Goal: Transaction & Acquisition: Purchase product/service

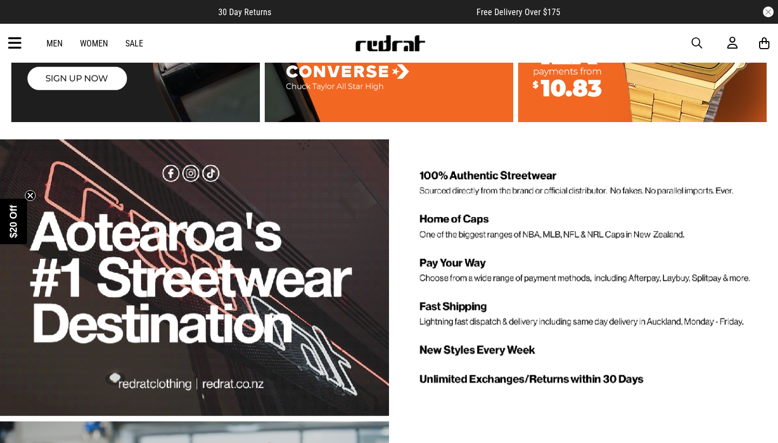
scroll to position [1780, 0]
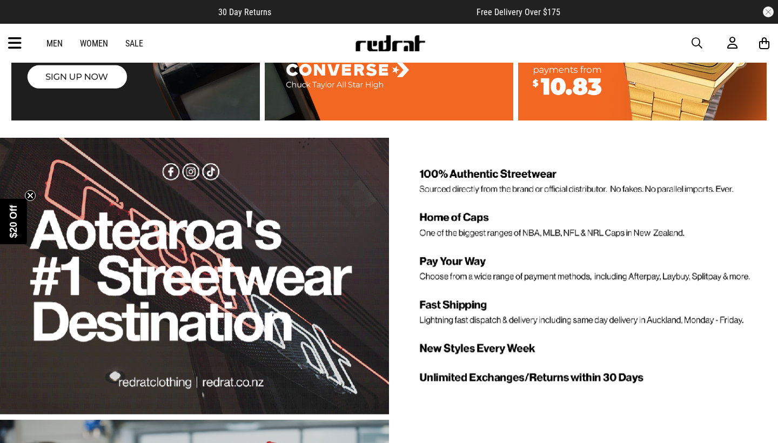
click at [700, 43] on span "button" at bounding box center [696, 43] width 11 height 13
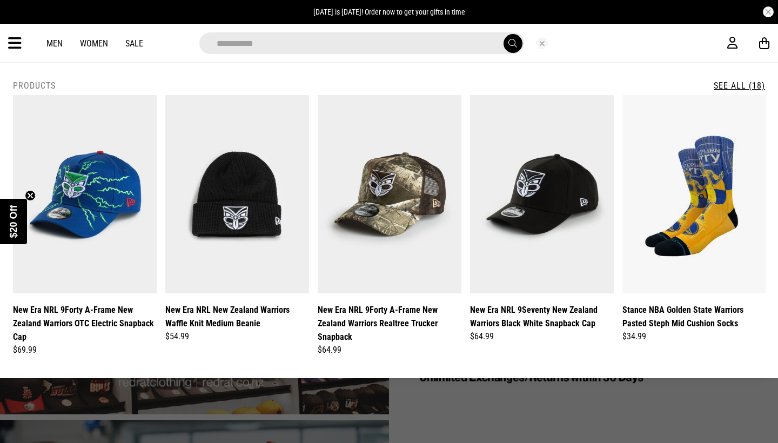
type input "**********"
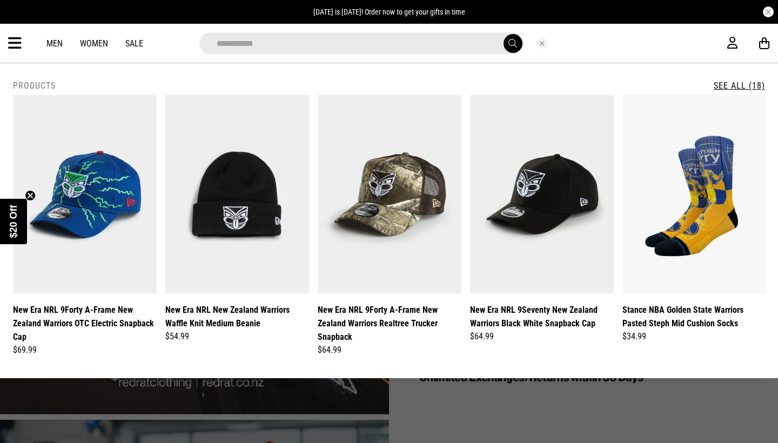
click at [512, 43] on button "submit" at bounding box center [512, 43] width 19 height 19
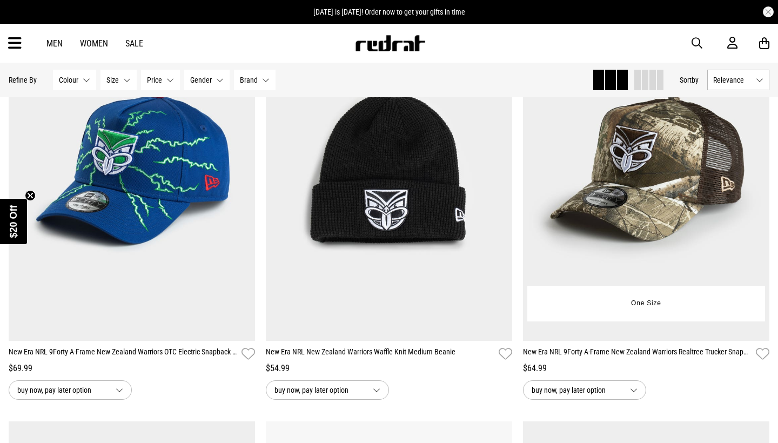
scroll to position [192, 0]
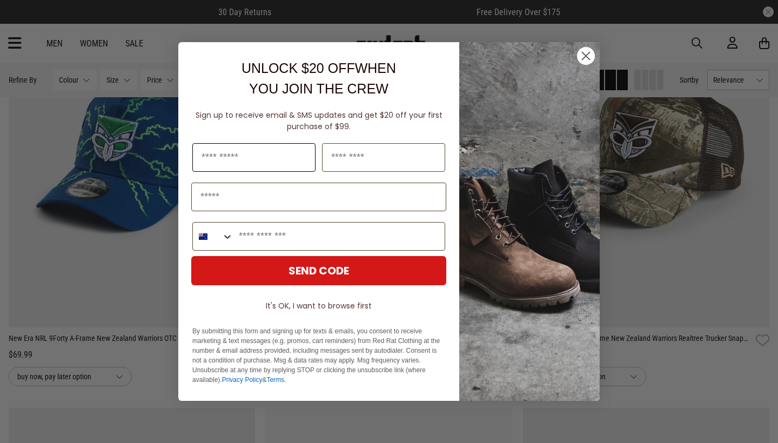
click at [255, 165] on input "First Name" at bounding box center [253, 157] width 123 height 29
type input "*******"
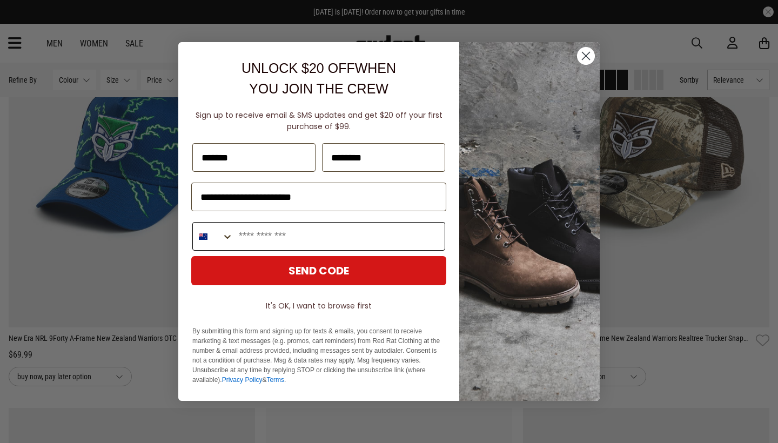
type input "**********"
click at [323, 272] on button "SEND CODE" at bounding box center [318, 270] width 255 height 29
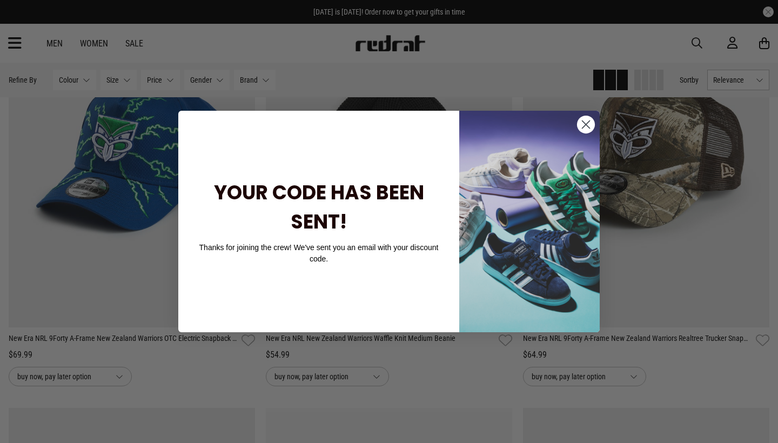
click at [586, 119] on circle "Close dialog" at bounding box center [586, 125] width 18 height 18
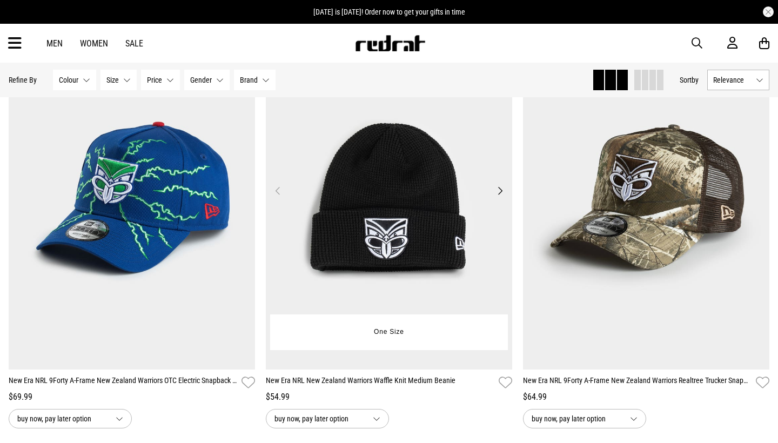
scroll to position [151, 0]
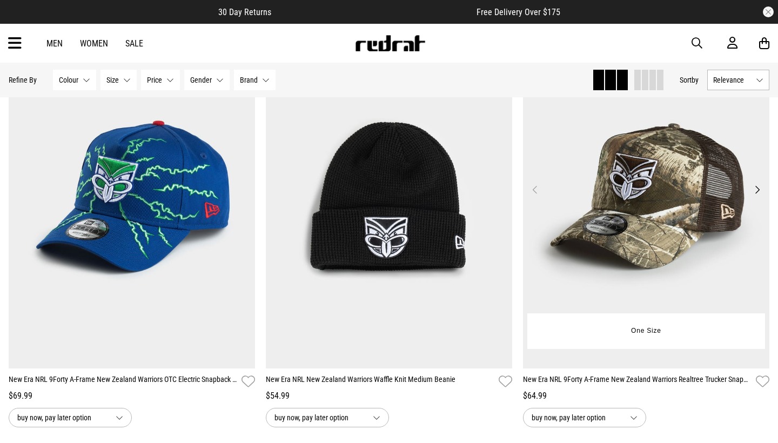
click at [603, 207] on img at bounding box center [646, 196] width 246 height 345
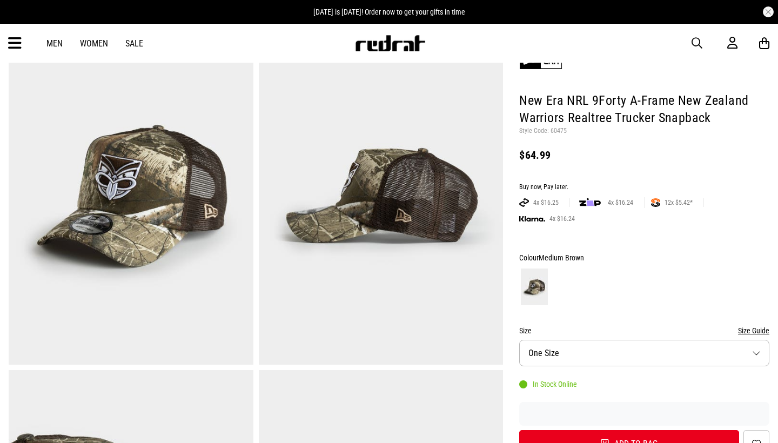
scroll to position [80, 0]
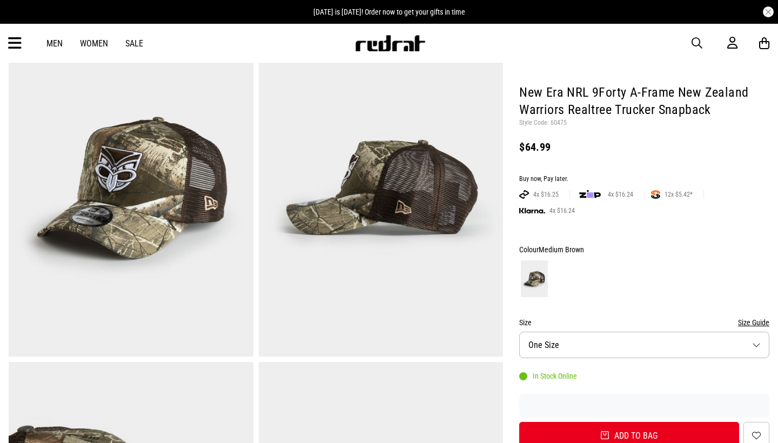
click at [213, 228] on img at bounding box center [131, 187] width 245 height 337
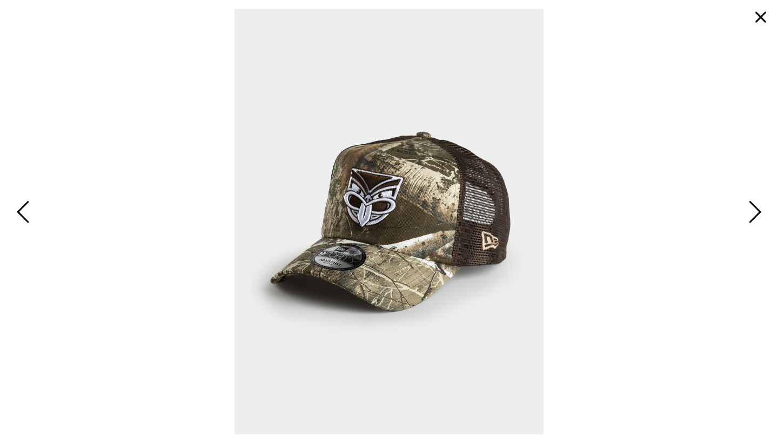
click at [754, 210] on span "Next" at bounding box center [753, 212] width 17 height 31
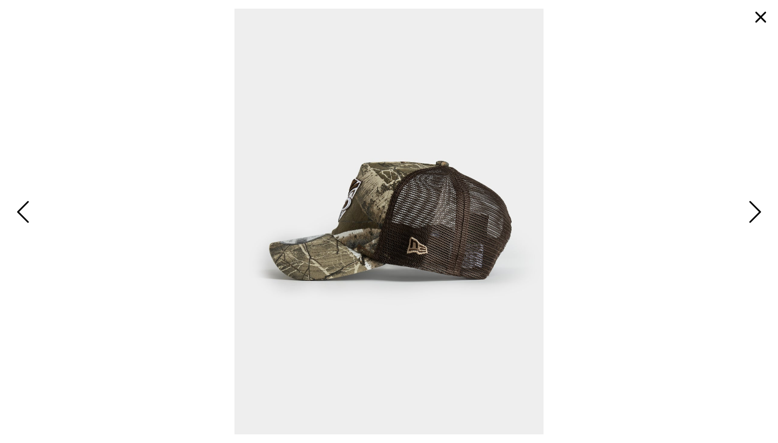
click at [754, 210] on span "Next" at bounding box center [753, 212] width 17 height 31
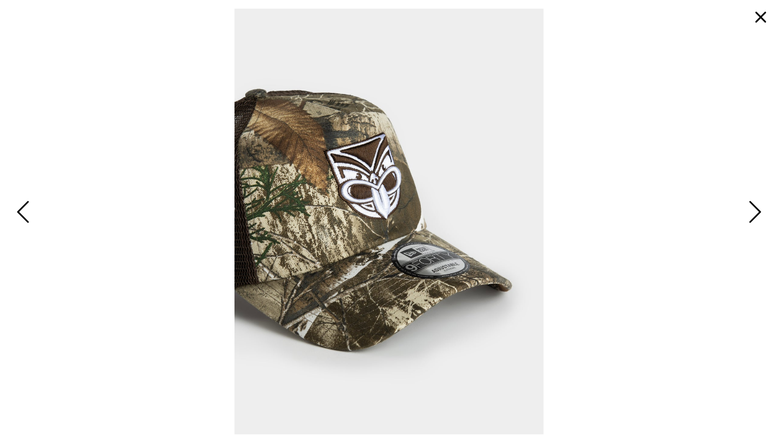
click at [754, 210] on span "Next" at bounding box center [753, 212] width 17 height 31
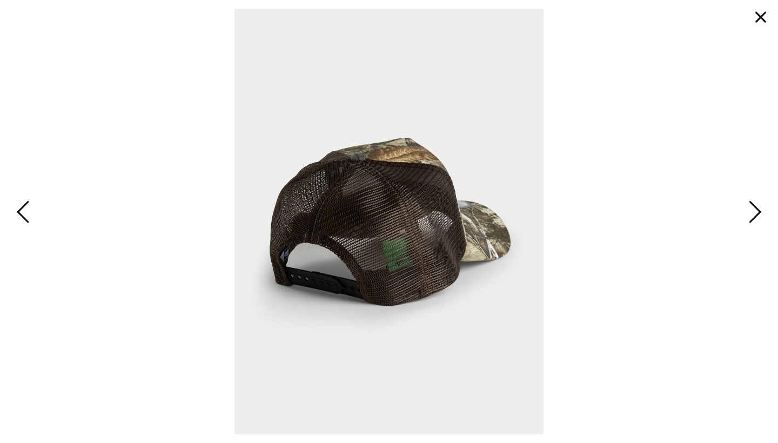
click at [754, 210] on span "Next" at bounding box center [753, 212] width 17 height 31
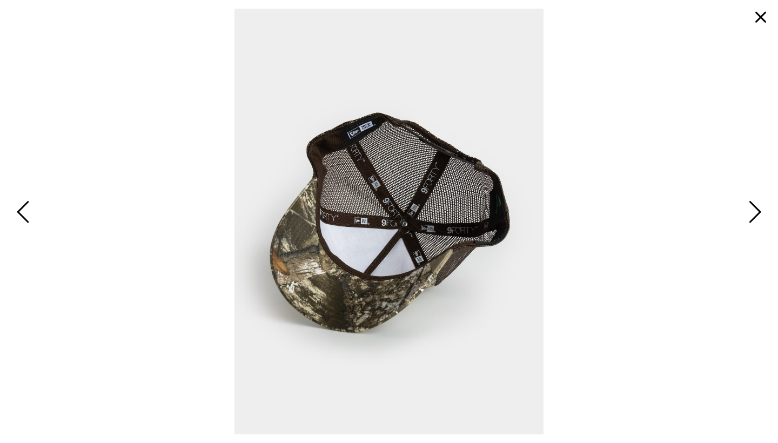
click at [754, 210] on span "Next" at bounding box center [753, 212] width 17 height 31
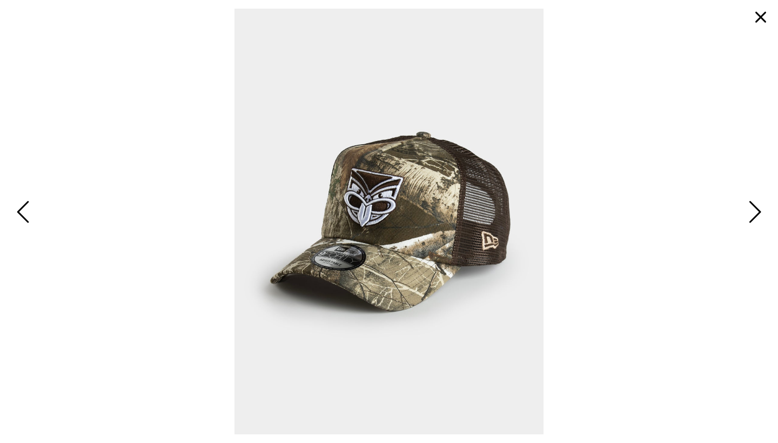
click at [754, 22] on button "button" at bounding box center [761, 17] width 26 height 26
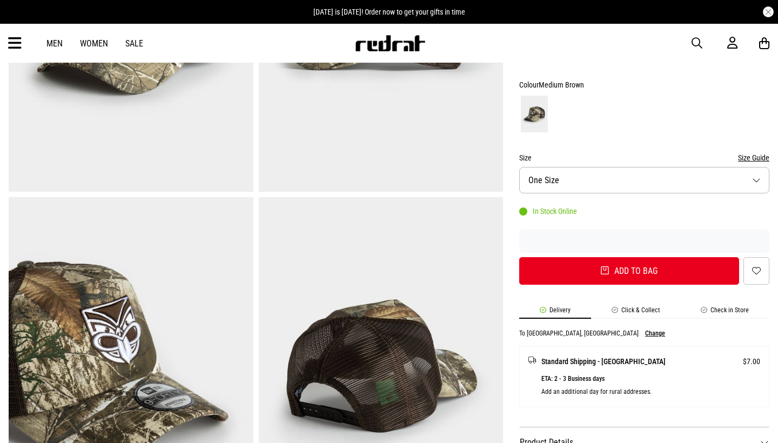
scroll to position [269, 0]
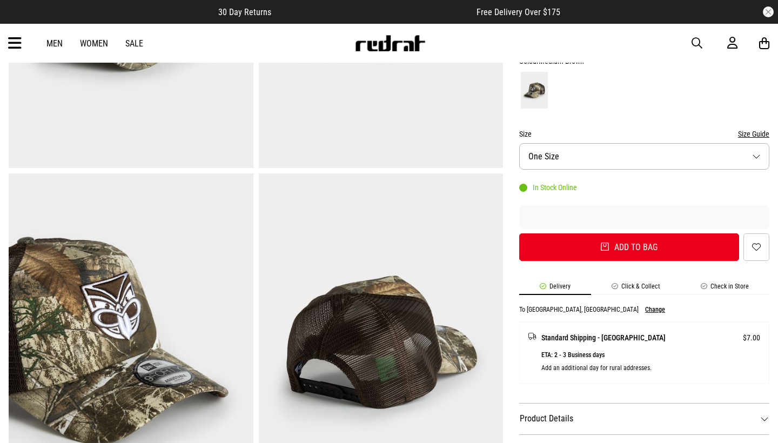
click at [615, 150] on button "Size One Size" at bounding box center [644, 156] width 250 height 26
click at [622, 158] on button "Size One Size" at bounding box center [644, 156] width 250 height 26
click at [622, 159] on button "Size One Size" at bounding box center [644, 156] width 250 height 26
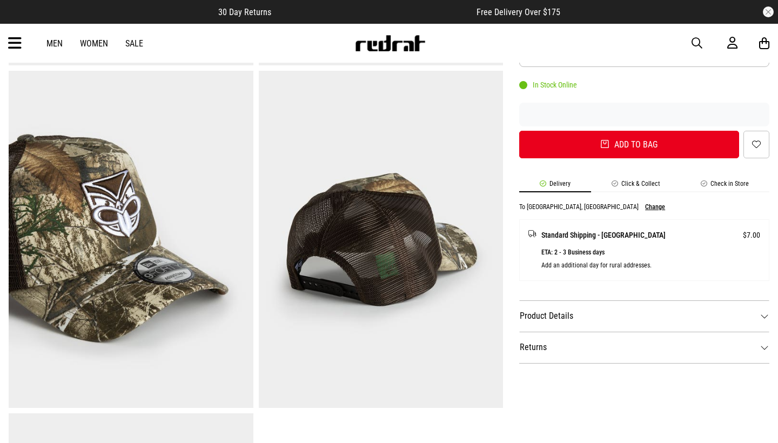
scroll to position [374, 0]
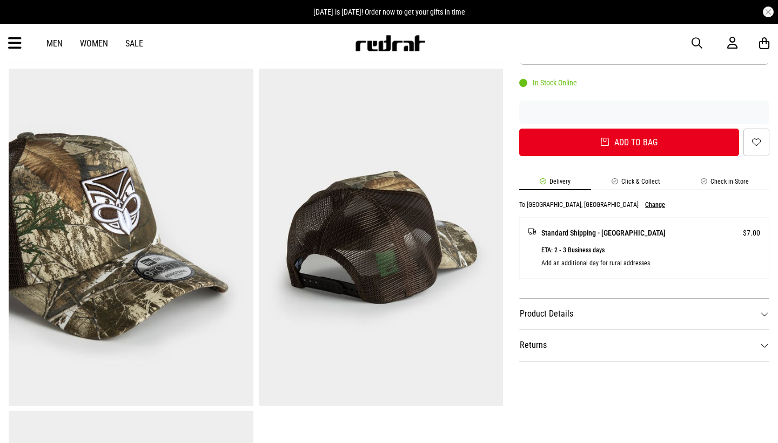
click at [645, 204] on button "Change" at bounding box center [655, 205] width 20 height 8
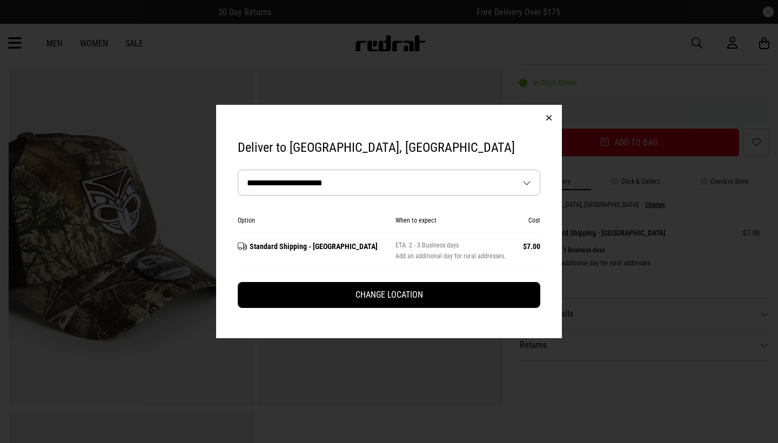
select select "**********"
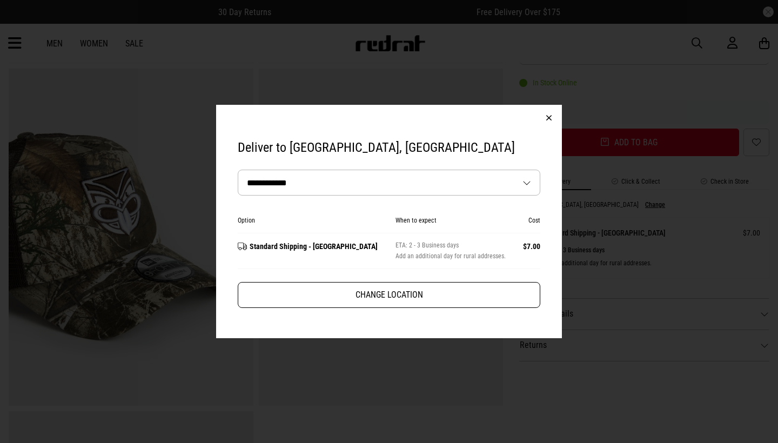
click at [378, 287] on button "Change Location" at bounding box center [389, 295] width 302 height 26
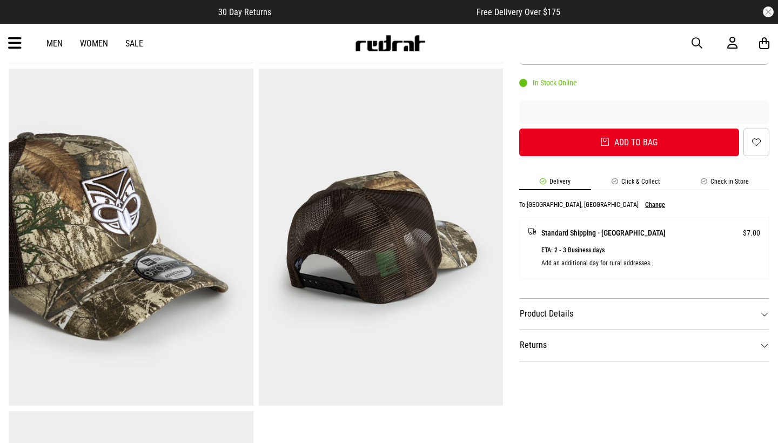
click at [641, 178] on li "Click & Collect" at bounding box center [636, 184] width 90 height 12
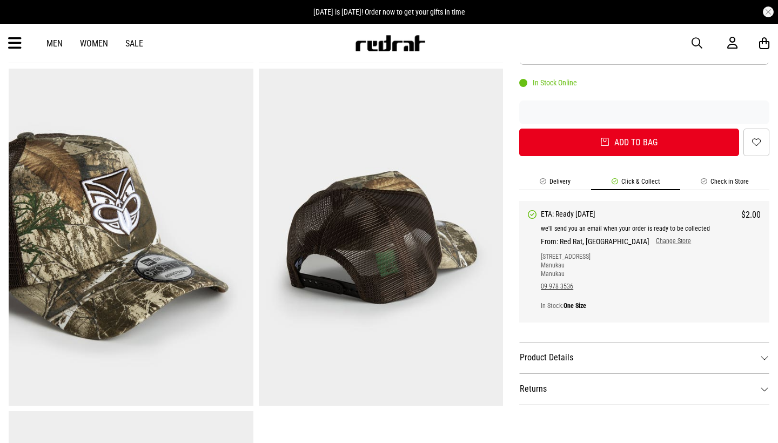
click at [649, 237] on link "Change Store" at bounding box center [670, 241] width 42 height 9
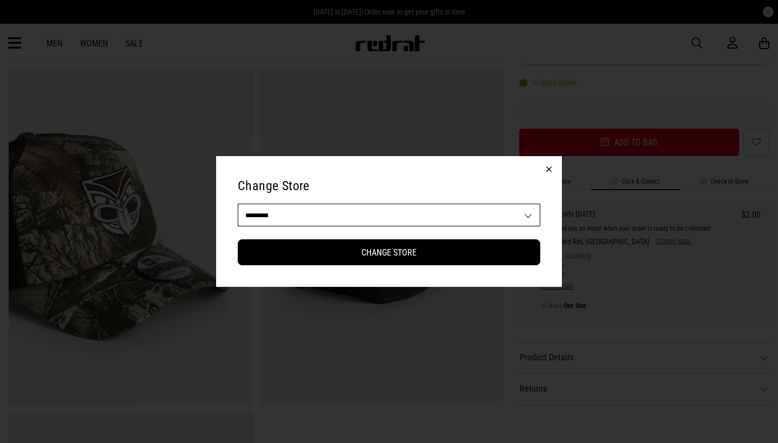
select select "**"
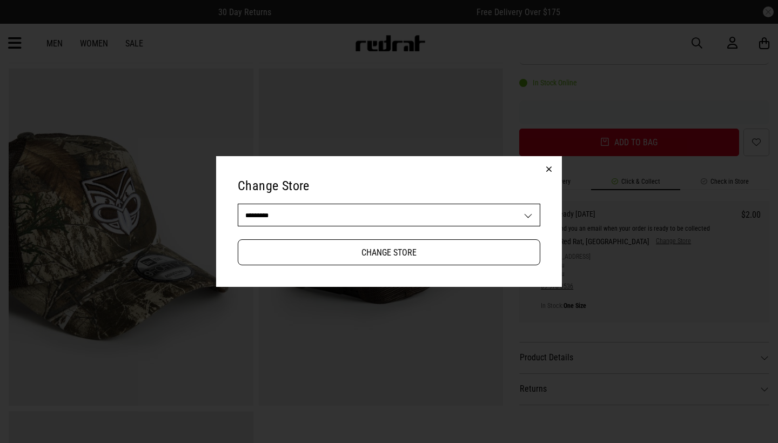
click at [434, 256] on button "Change Store" at bounding box center [389, 252] width 302 height 26
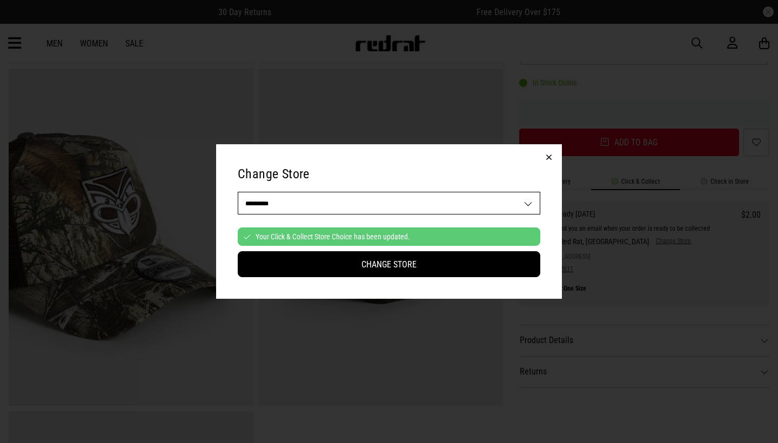
click at [549, 156] on button "button" at bounding box center [549, 157] width 26 height 26
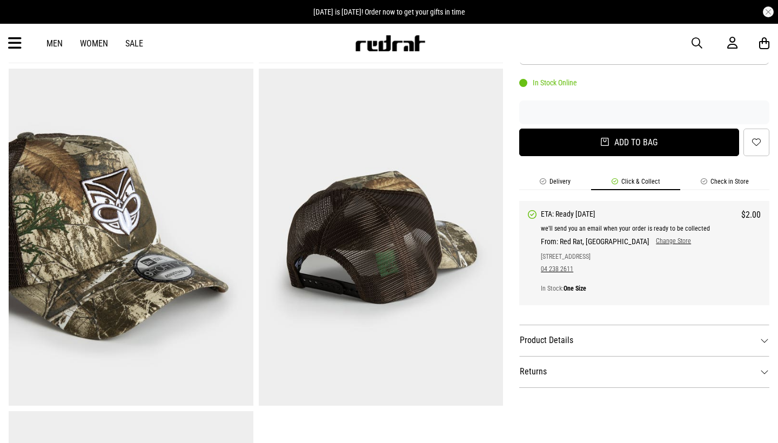
click at [613, 141] on button "Add to bag" at bounding box center [629, 143] width 220 height 28
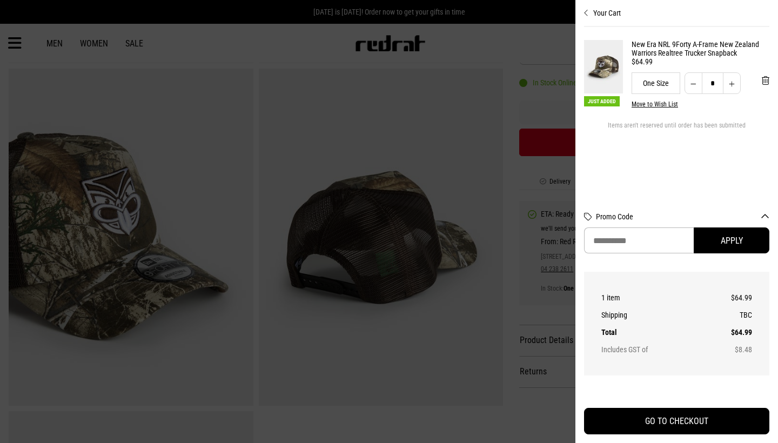
click at [394, 167] on div at bounding box center [389, 221] width 778 height 443
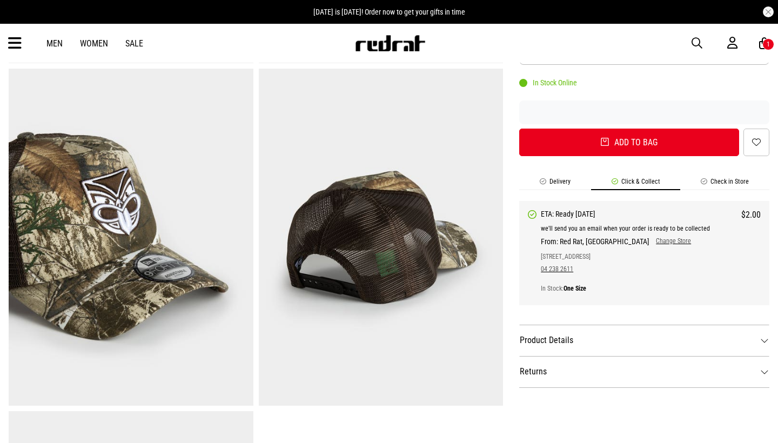
click at [86, 44] on link "Women" at bounding box center [94, 43] width 28 height 10
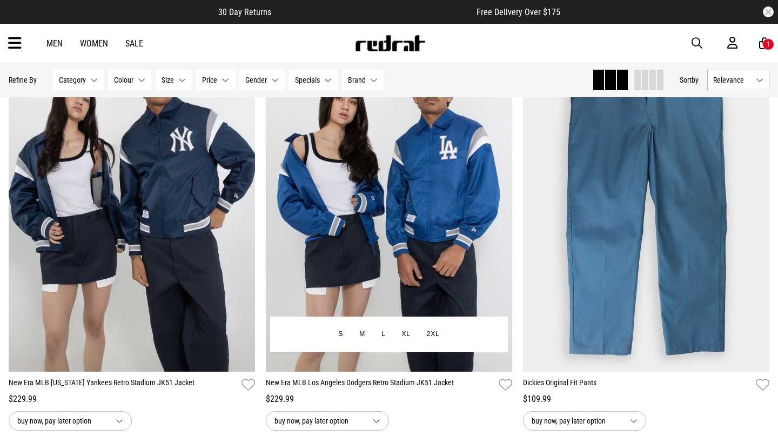
scroll to position [2721, 0]
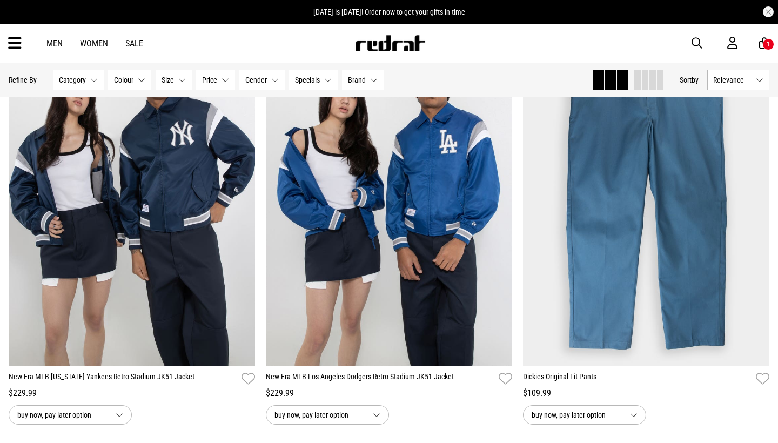
click at [261, 84] on span "Gender" at bounding box center [256, 80] width 22 height 9
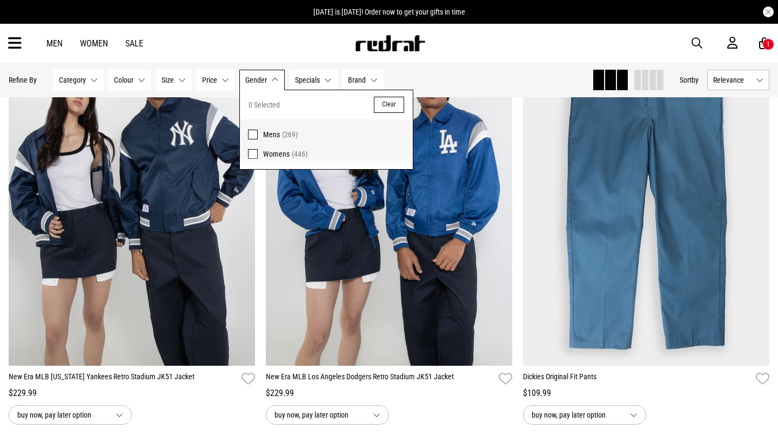
click at [255, 156] on span at bounding box center [253, 154] width 10 height 10
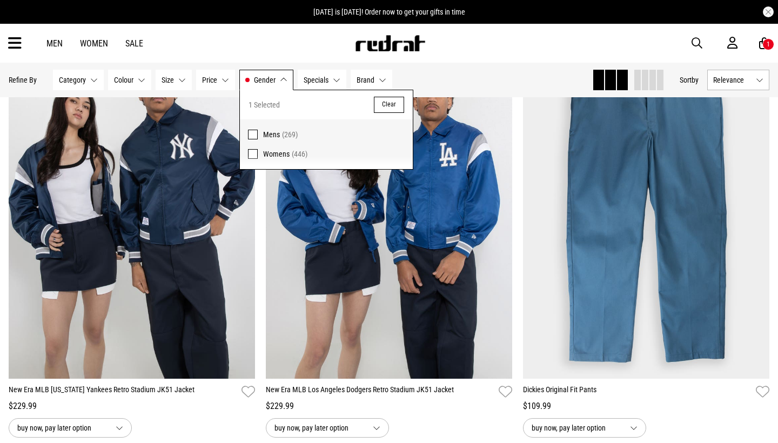
click at [434, 87] on div "Hide Refine s Refine By Filters Category None selected Category 0 Selected Clea…" at bounding box center [296, 80] width 575 height 24
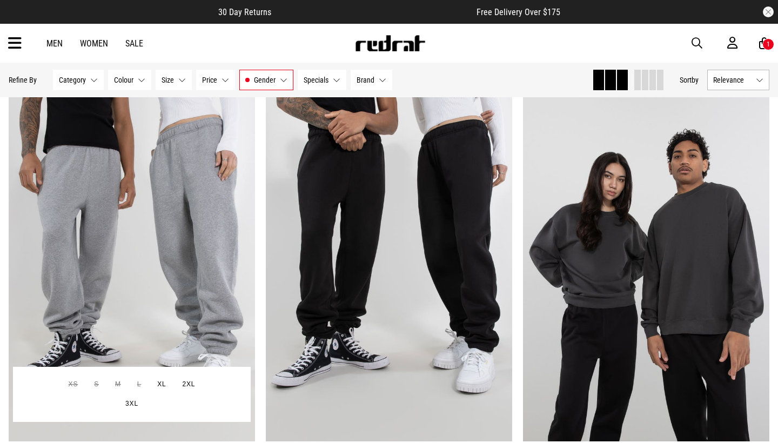
scroll to position [3086, 0]
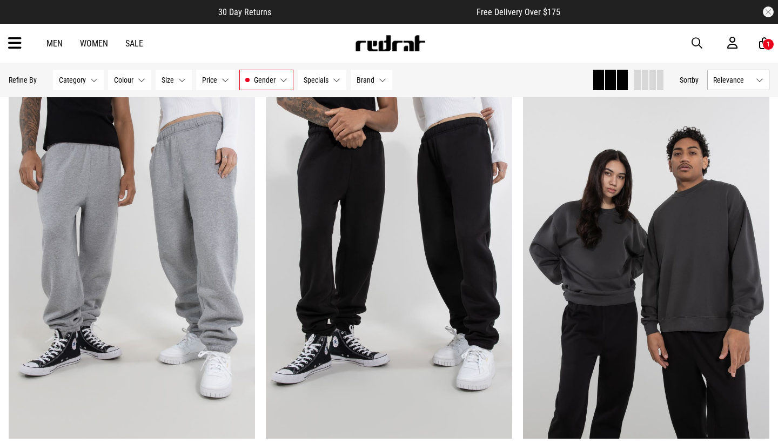
click at [137, 45] on link "Sale" at bounding box center [134, 43] width 18 height 10
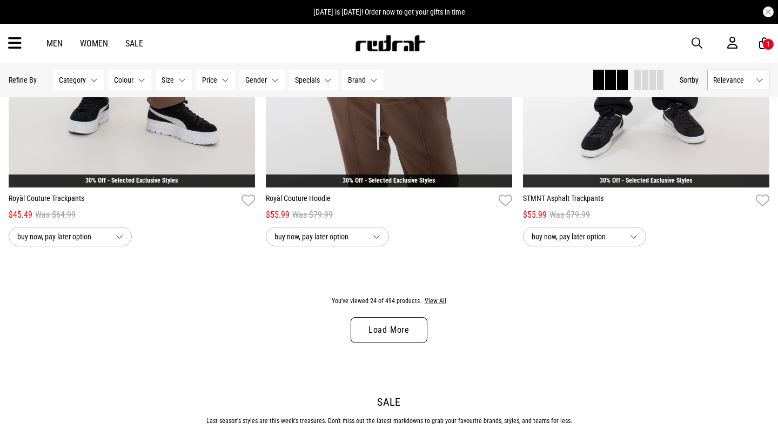
scroll to position [3324, 0]
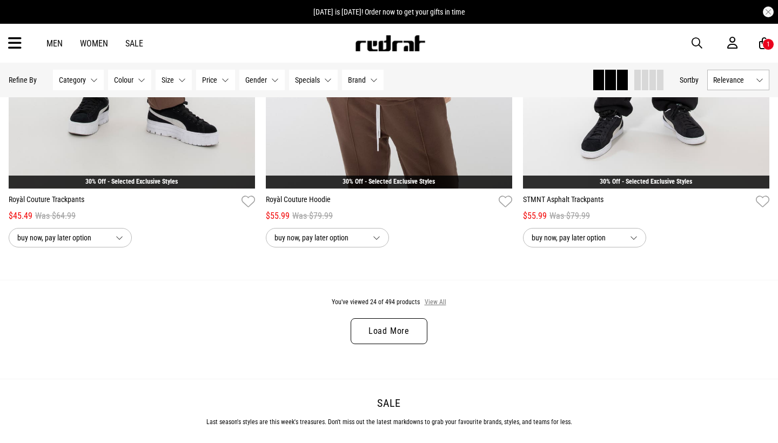
click at [430, 300] on button "View All" at bounding box center [435, 303] width 23 height 10
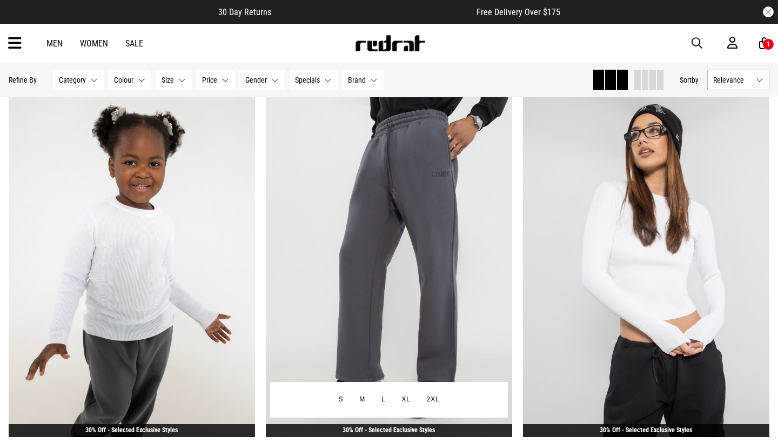
scroll to position [4772, 0]
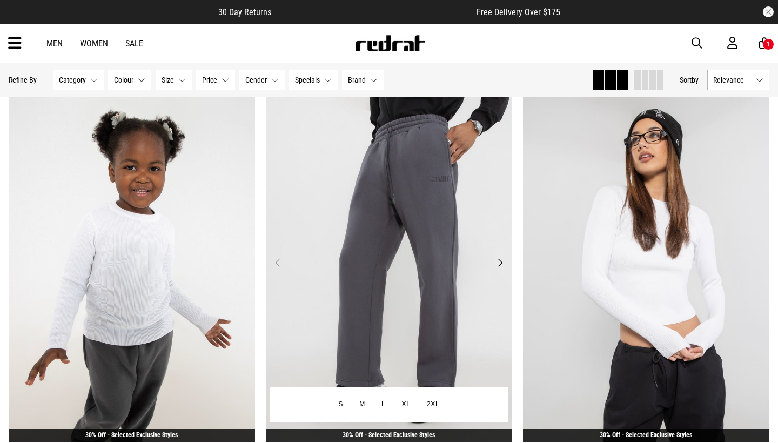
click at [497, 259] on button "Next" at bounding box center [500, 262] width 14 height 13
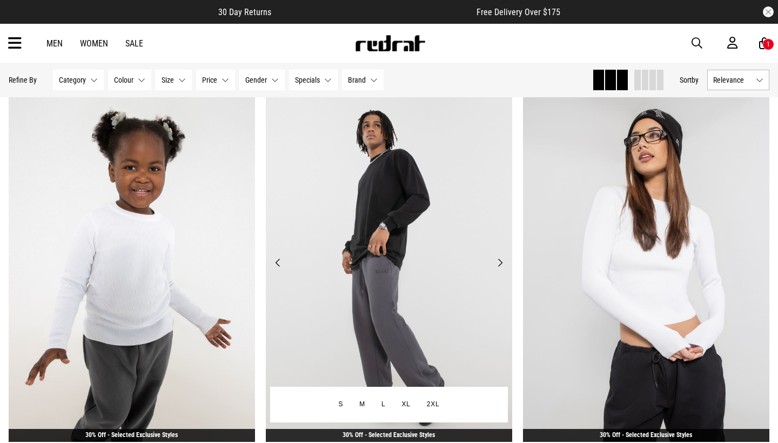
click at [497, 260] on button "Next" at bounding box center [500, 262] width 14 height 13
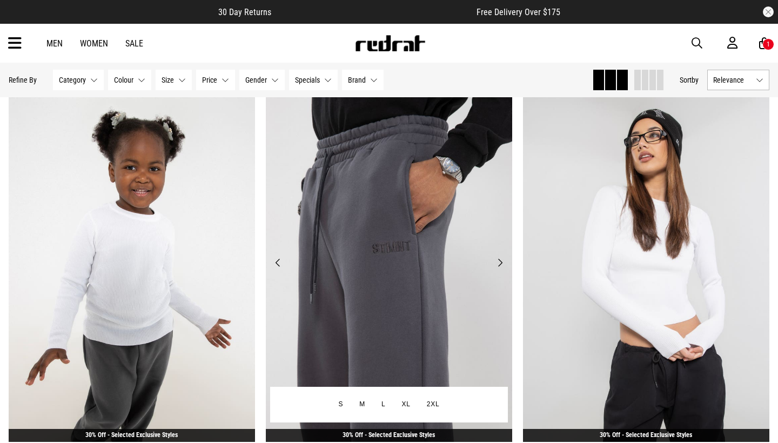
click at [497, 260] on button "Next" at bounding box center [500, 262] width 14 height 13
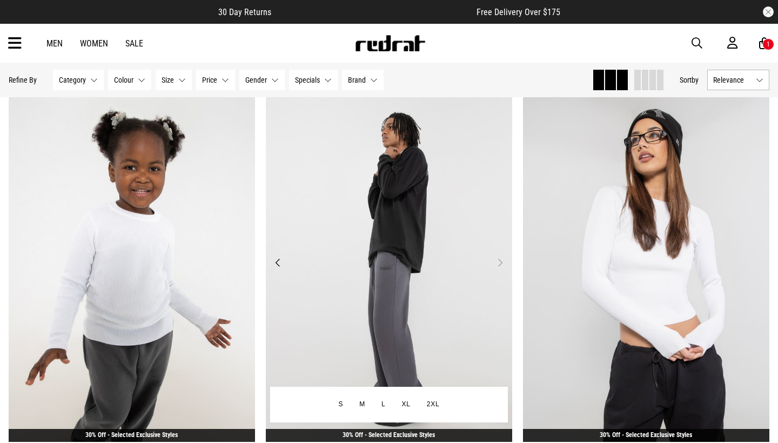
click at [497, 260] on button "Next" at bounding box center [500, 262] width 14 height 13
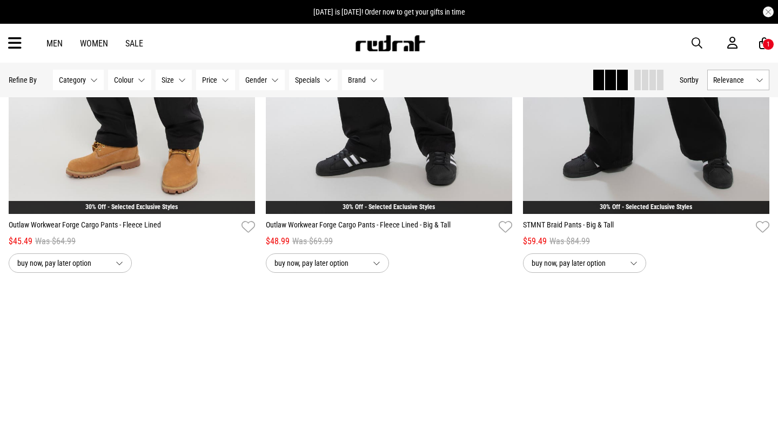
scroll to position [6775, 0]
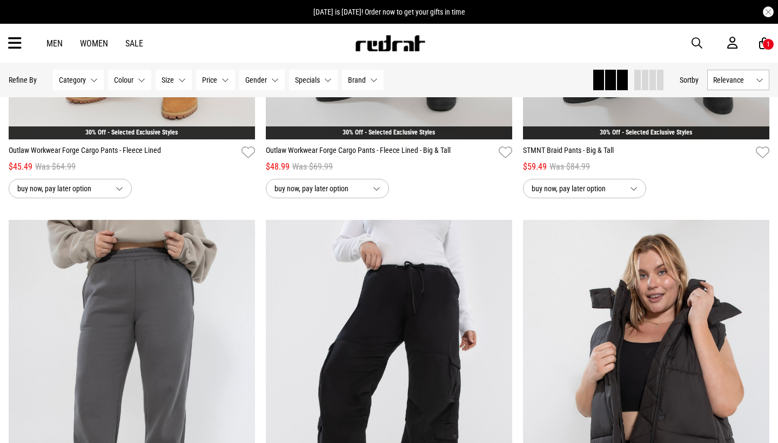
click at [15, 38] on icon at bounding box center [15, 44] width 14 height 18
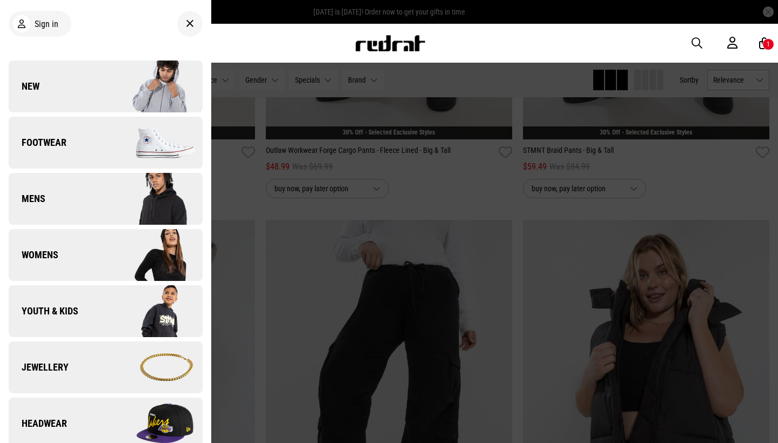
click at [53, 372] on span "Jewellery" at bounding box center [39, 367] width 60 height 13
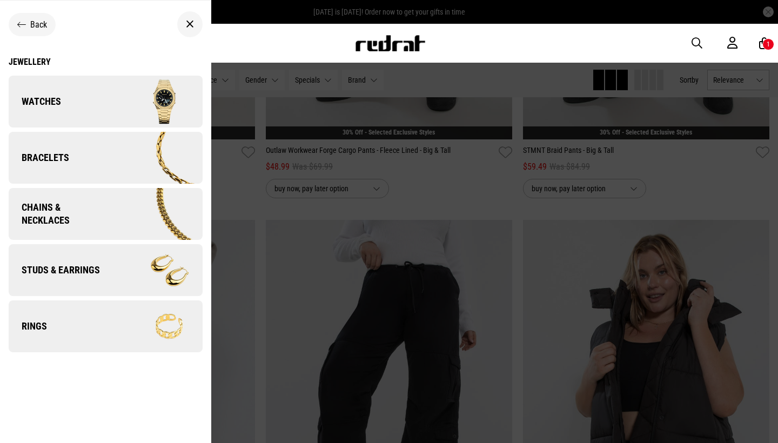
click at [48, 148] on link "Bracelets" at bounding box center [106, 158] width 194 height 52
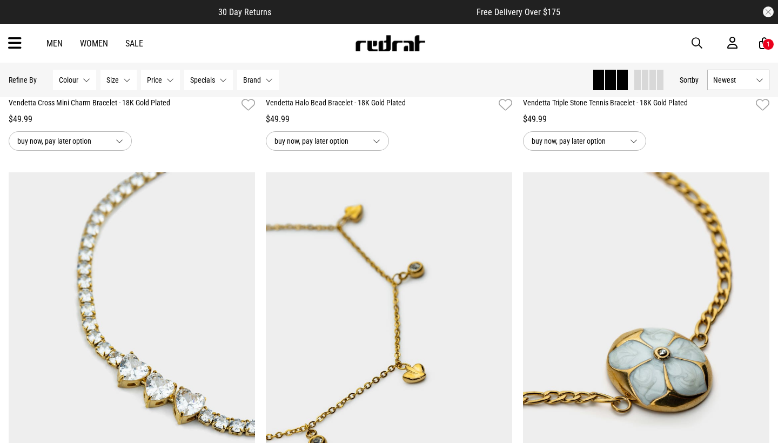
scroll to position [792, 0]
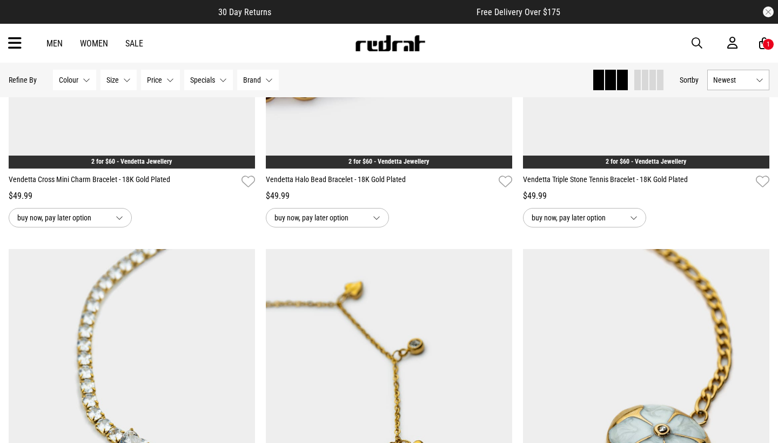
click at [88, 79] on button "Colour None selected" at bounding box center [74, 80] width 43 height 21
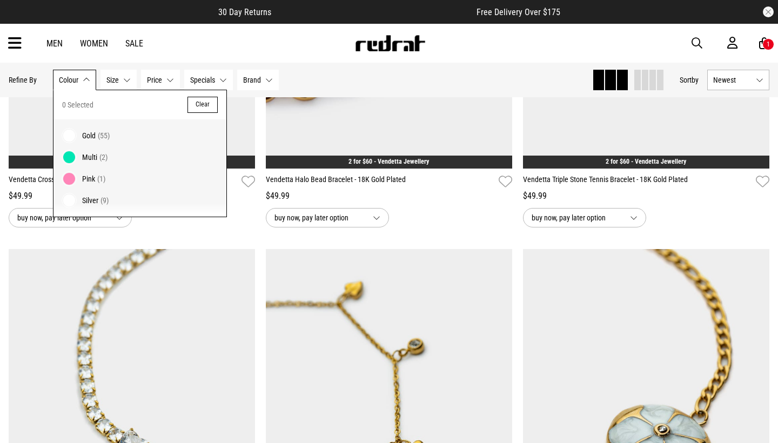
click at [67, 200] on span at bounding box center [69, 200] width 15 height 15
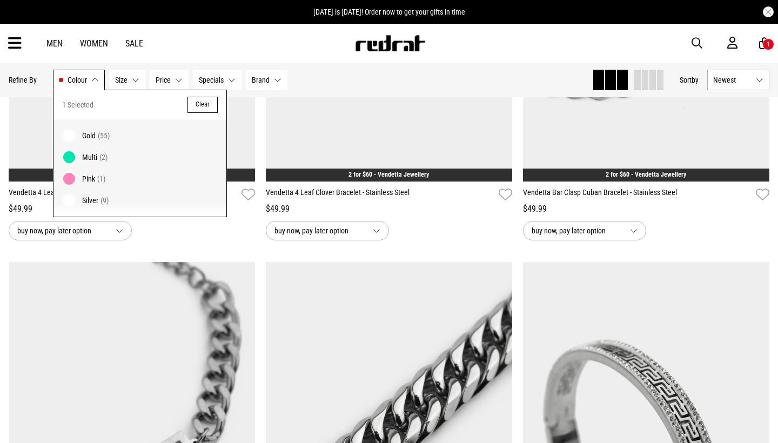
click at [258, 238] on div "**********" at bounding box center [131, 37] width 257 height 403
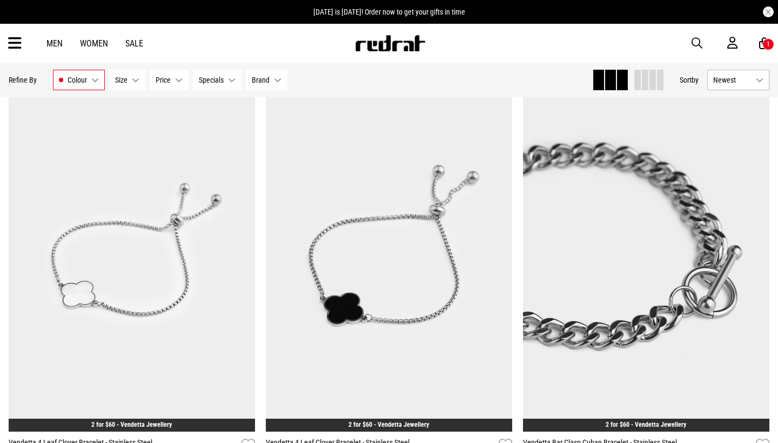
scroll to position [554, 0]
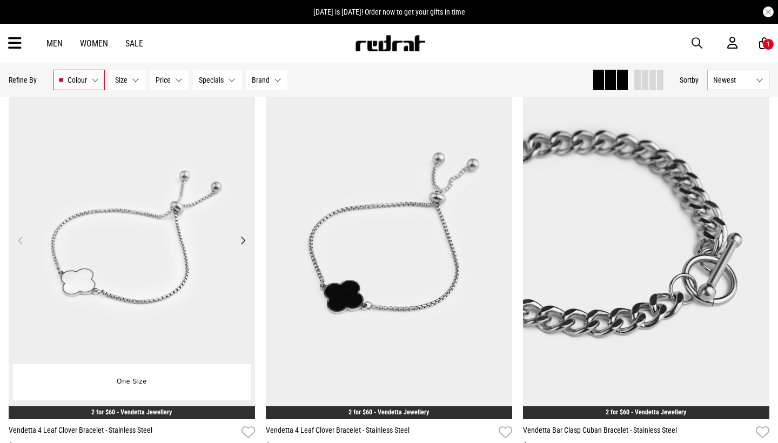
click at [246, 238] on button "Next" at bounding box center [243, 240] width 14 height 13
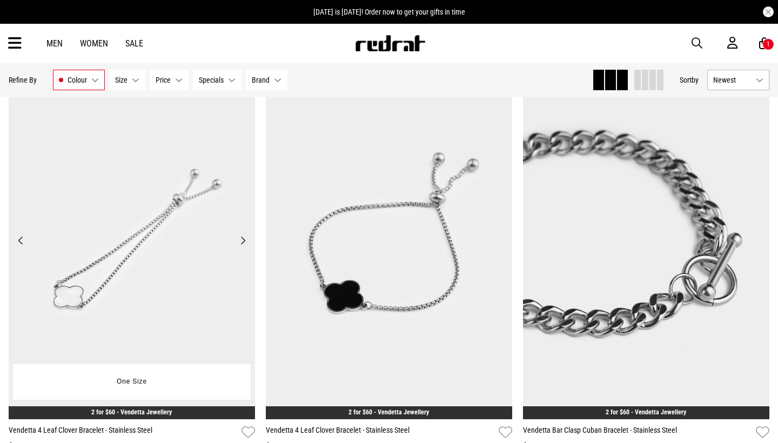
click at [243, 240] on button "Next" at bounding box center [243, 240] width 14 height 13
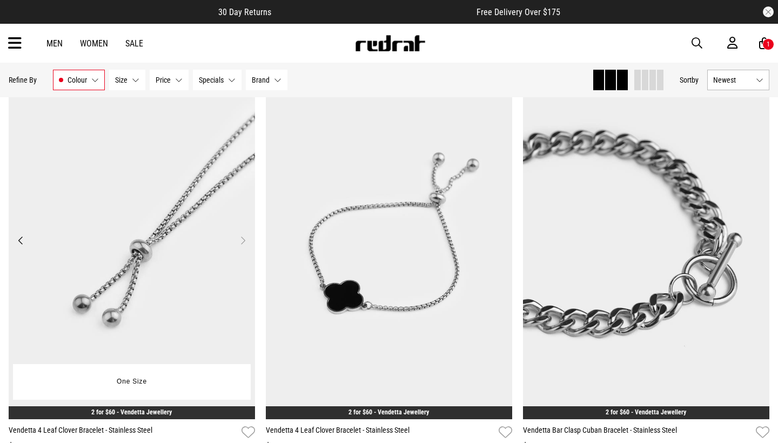
click at [243, 240] on button "Next" at bounding box center [243, 240] width 14 height 13
click at [240, 240] on button "Next" at bounding box center [243, 240] width 14 height 13
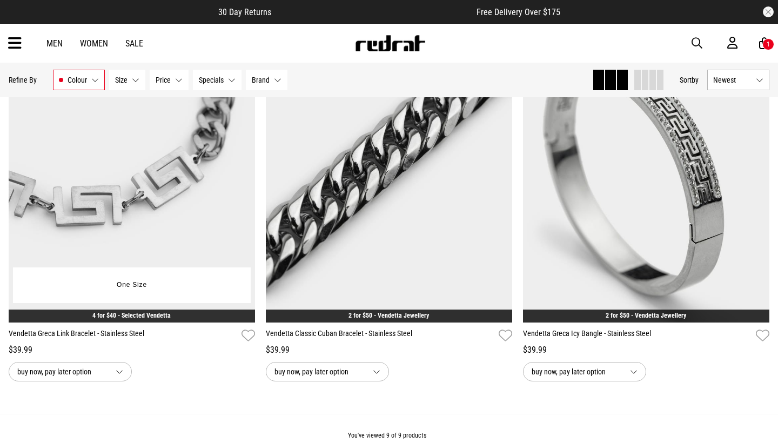
scroll to position [1057, 0]
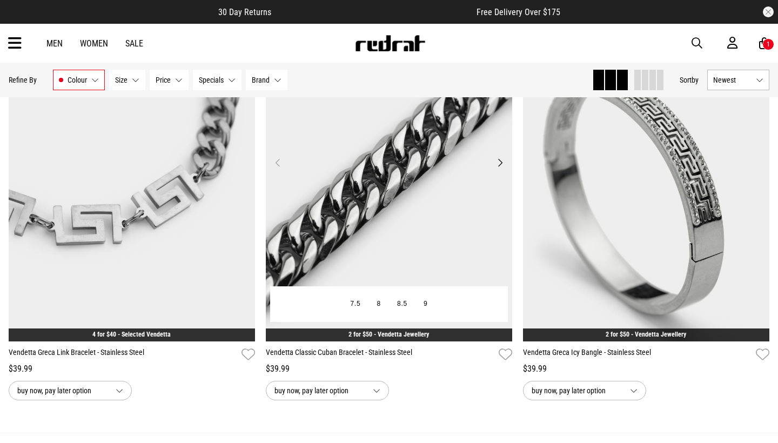
click at [498, 163] on button "Next" at bounding box center [500, 162] width 14 height 13
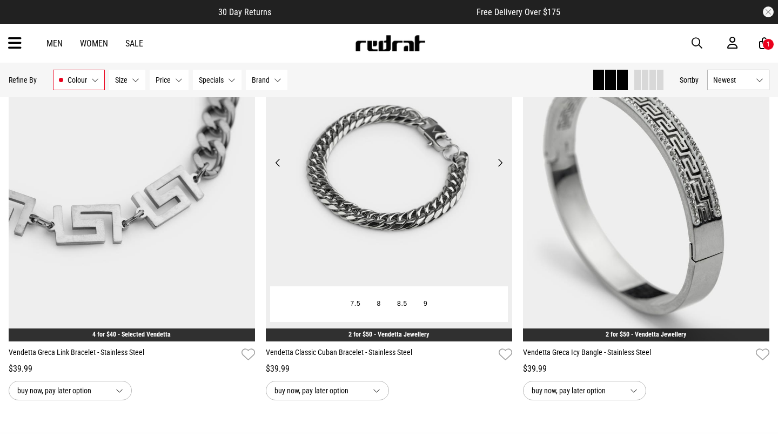
click at [498, 163] on button "Next" at bounding box center [500, 162] width 14 height 13
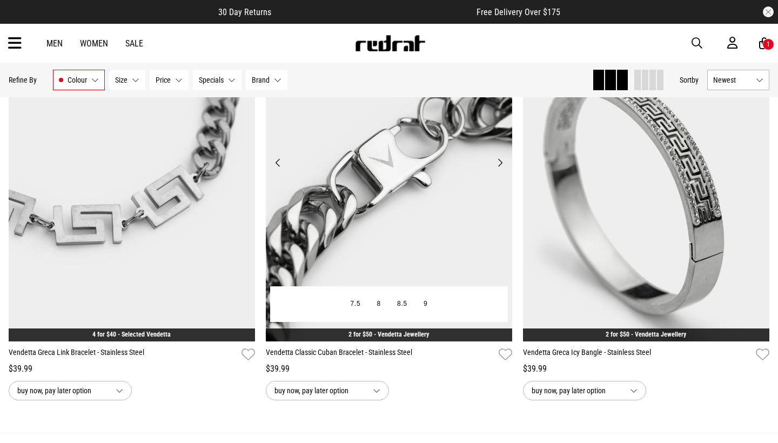
click at [498, 163] on button "Next" at bounding box center [500, 162] width 14 height 13
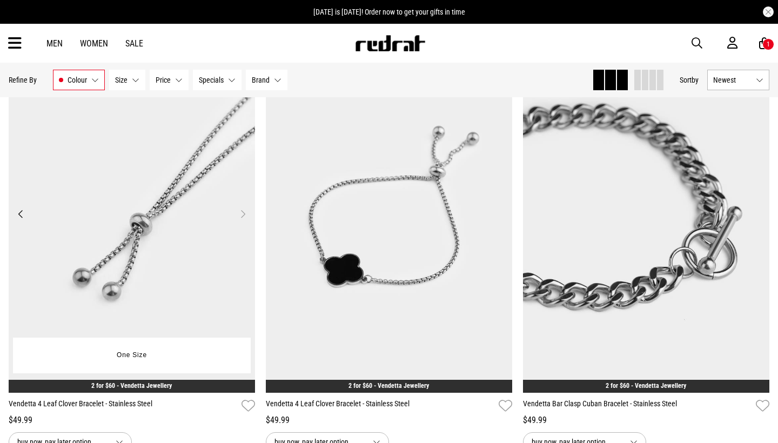
scroll to position [581, 0]
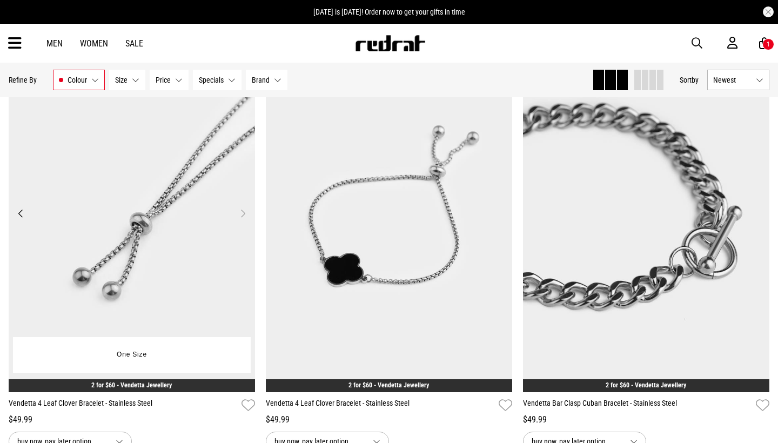
click at [193, 203] on img at bounding box center [132, 219] width 246 height 345
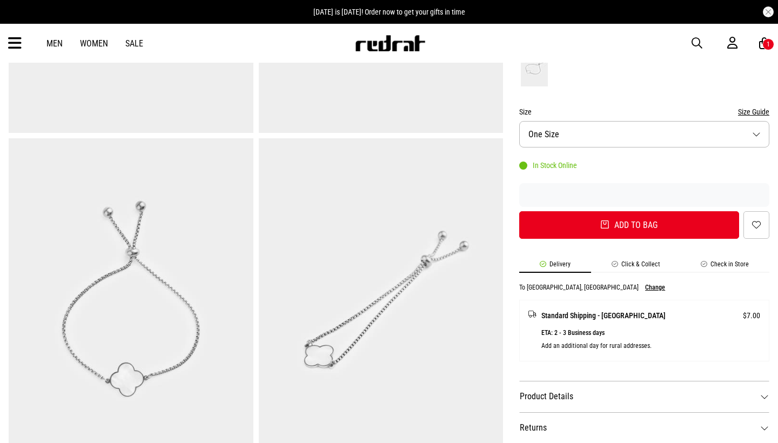
scroll to position [297, 0]
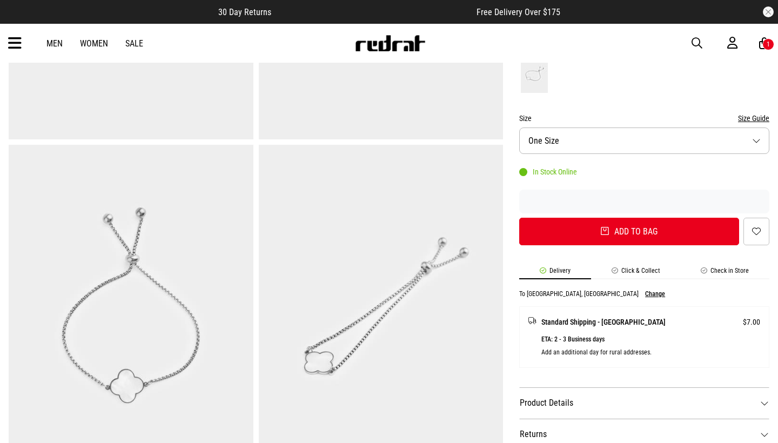
click at [768, 48] on div "1" at bounding box center [767, 45] width 3 height 8
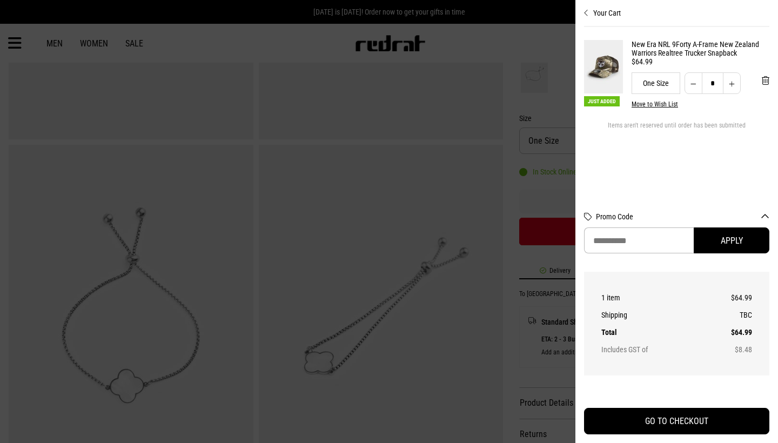
click at [586, 14] on icon "Close cart preview" at bounding box center [586, 13] width 5 height 9
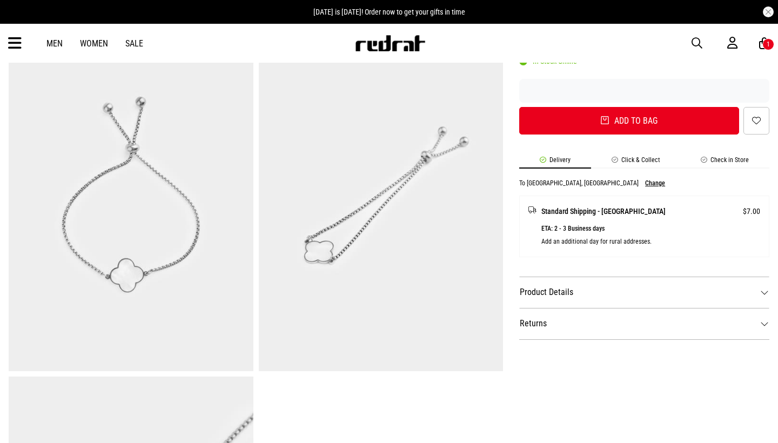
scroll to position [416, 0]
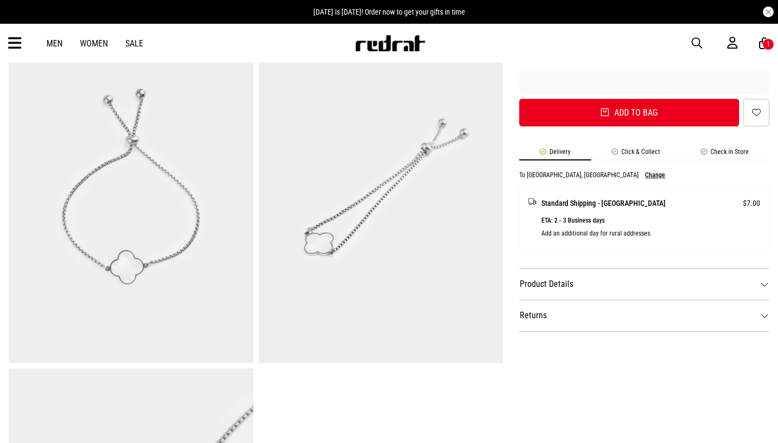
click at [735, 153] on li "Check in Store" at bounding box center [724, 154] width 89 height 12
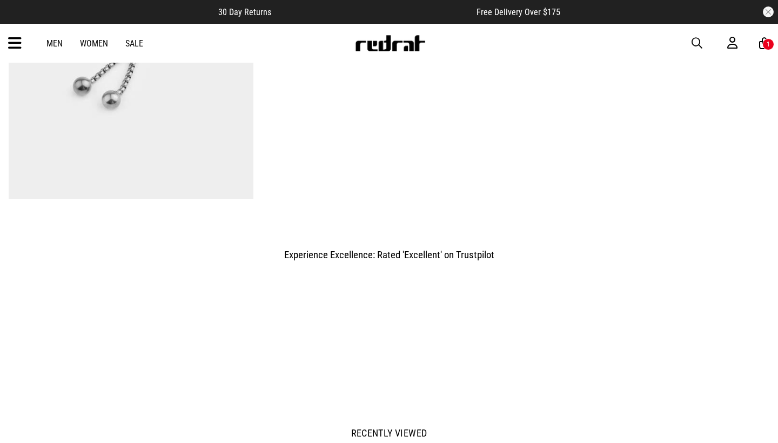
scroll to position [850, 0]
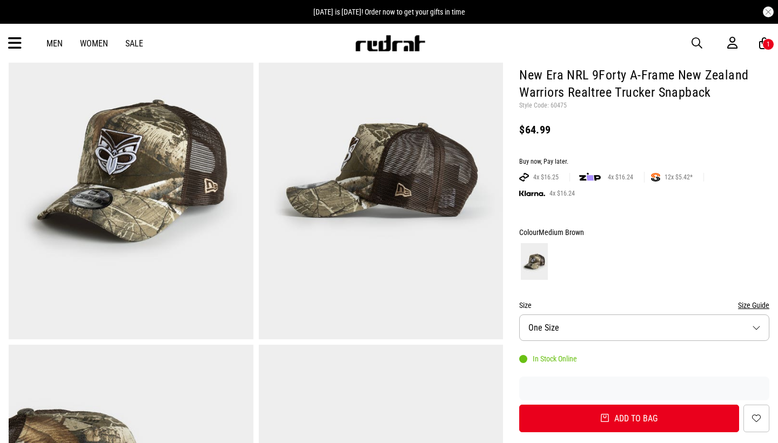
scroll to position [74, 0]
